Goal: Navigation & Orientation: Find specific page/section

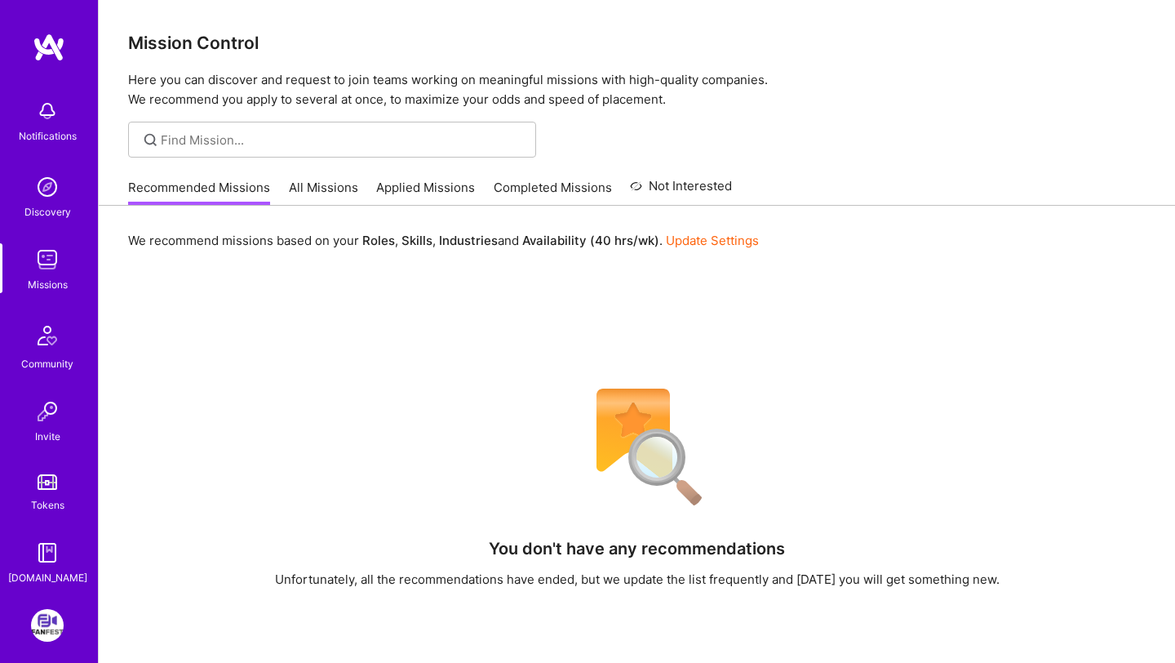
click at [329, 189] on link "All Missions" at bounding box center [323, 192] width 69 height 27
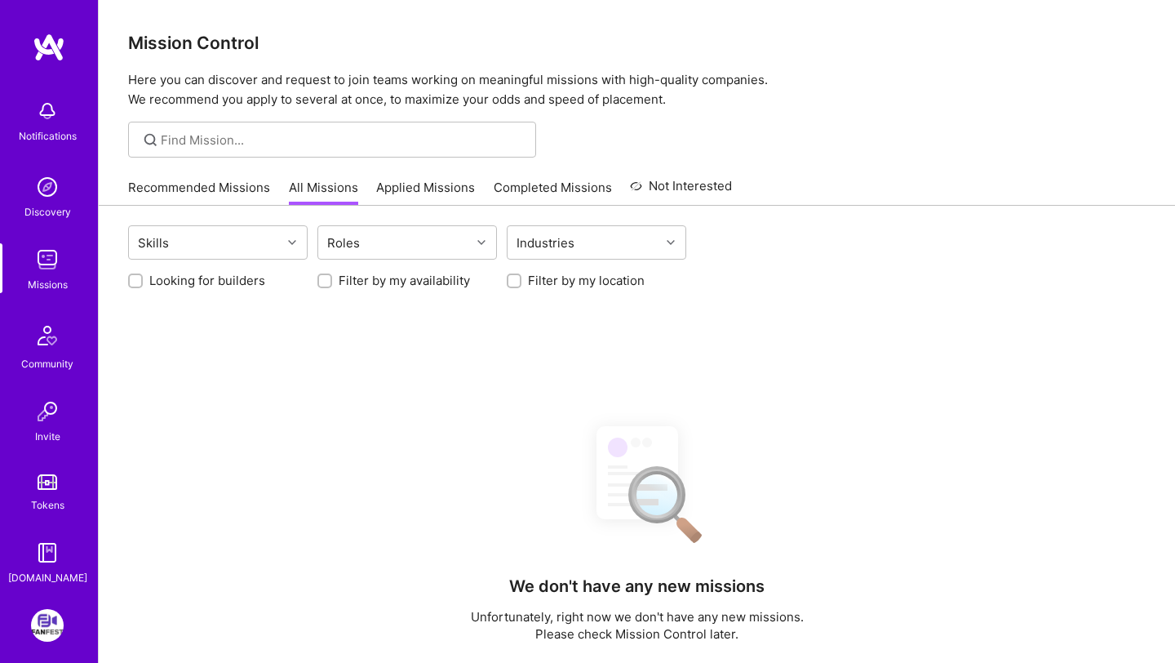
click at [242, 185] on link "Recommended Missions" at bounding box center [199, 192] width 142 height 27
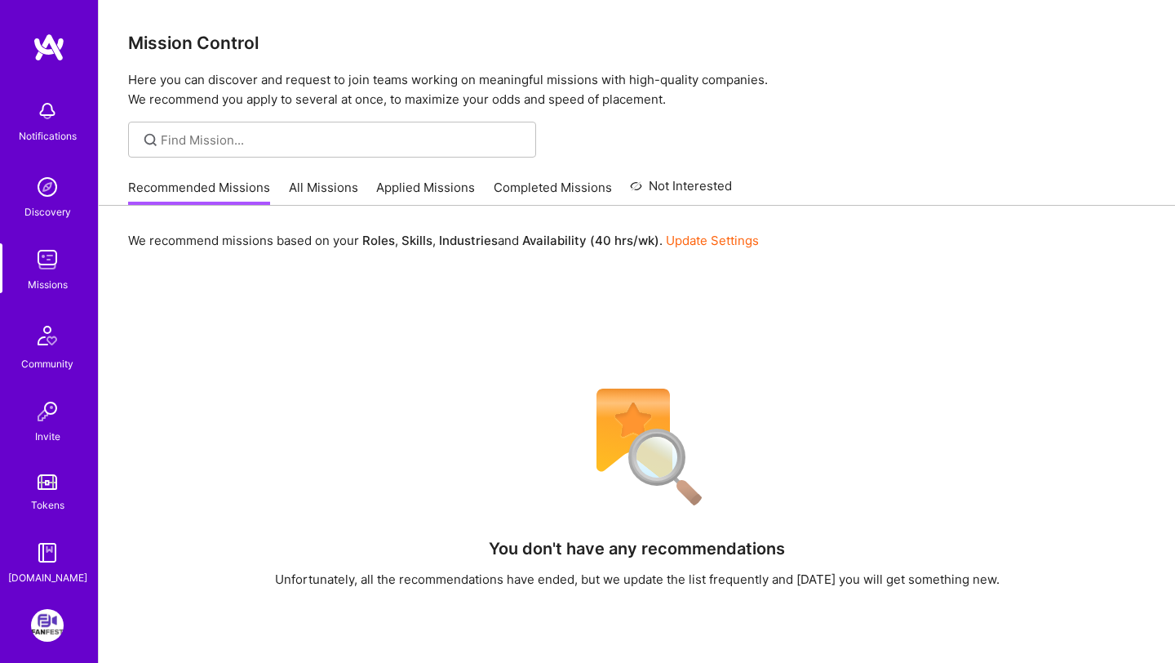
click at [449, 183] on link "Applied Missions" at bounding box center [425, 192] width 99 height 27
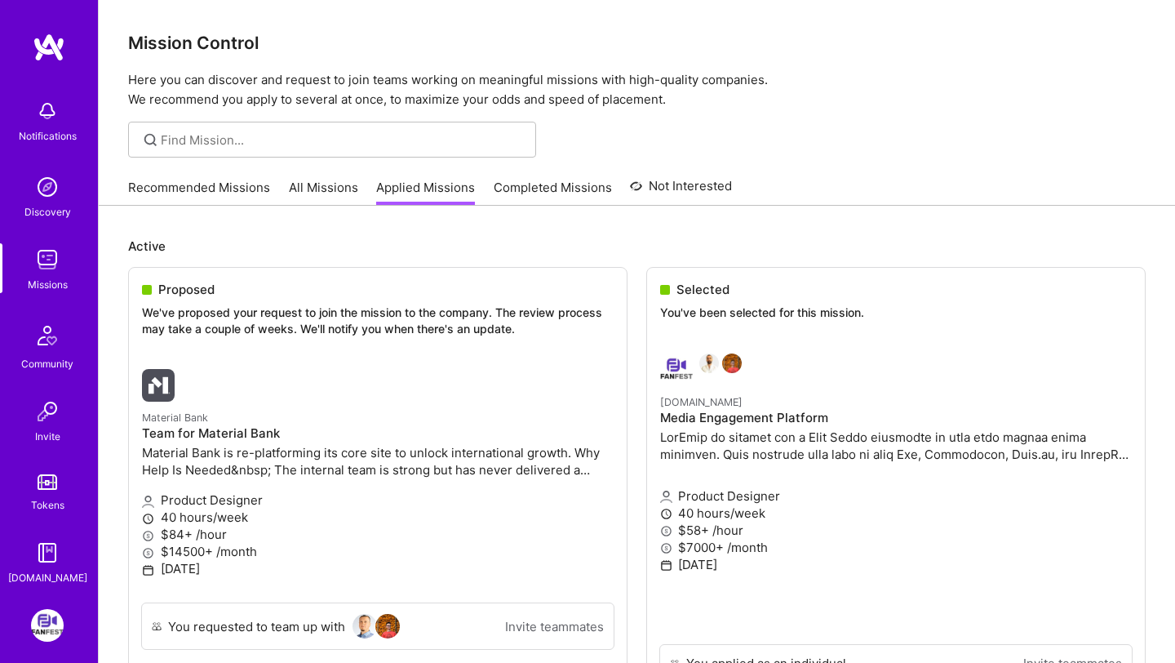
click at [580, 191] on link "Completed Missions" at bounding box center [553, 192] width 118 height 27
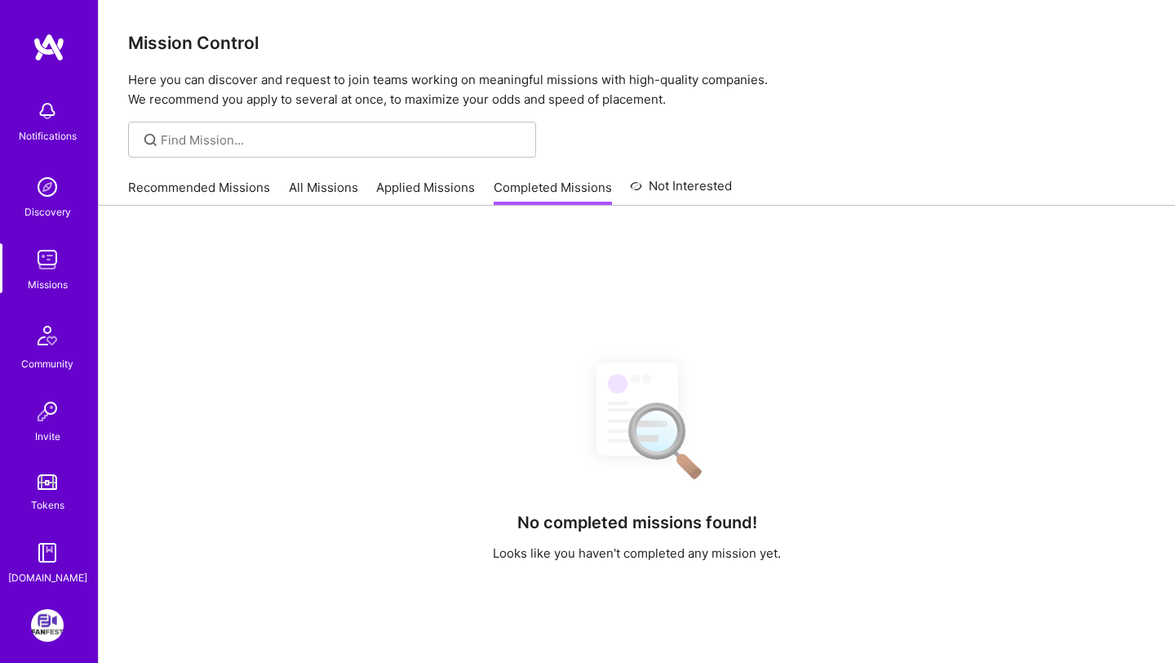
click at [431, 189] on link "Applied Missions" at bounding box center [425, 192] width 99 height 27
